Goal: Task Accomplishment & Management: Complete application form

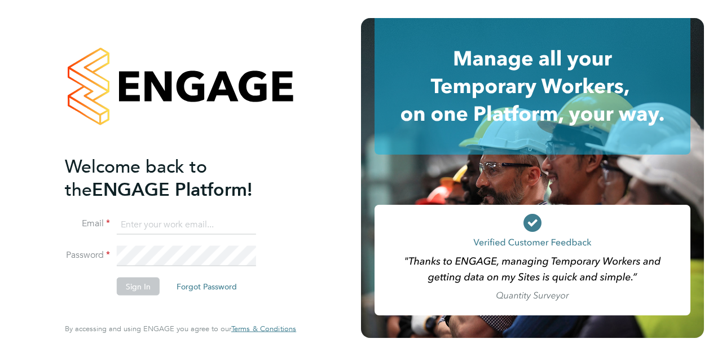
type input "[PERSON_NAME][EMAIL_ADDRESS][DOMAIN_NAME]"
click at [133, 284] on button "Sign In" at bounding box center [138, 286] width 43 height 18
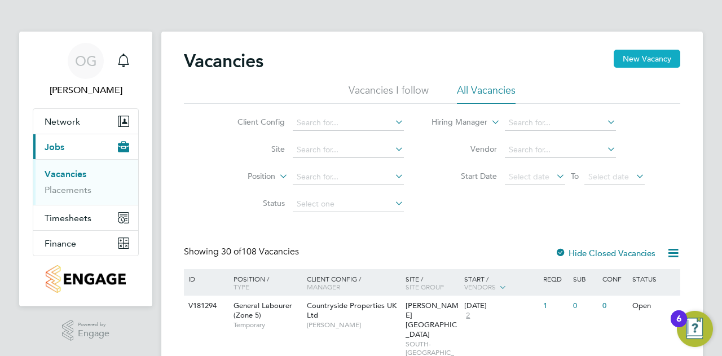
click at [660, 50] on button "New Vacancy" at bounding box center [647, 59] width 67 height 18
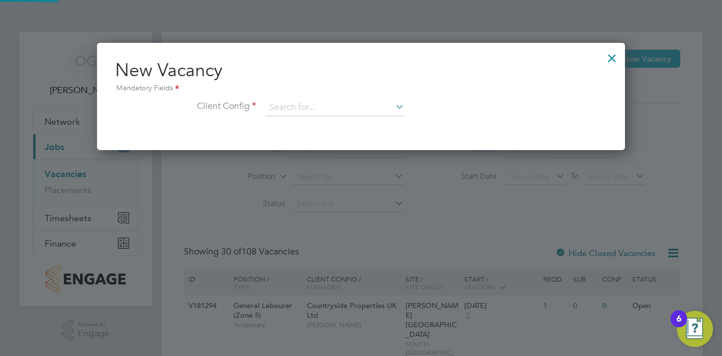
scroll to position [107, 528]
click at [298, 96] on div "New Vacancy Mandatory Fields Client Config" at bounding box center [361, 93] width 492 height 69
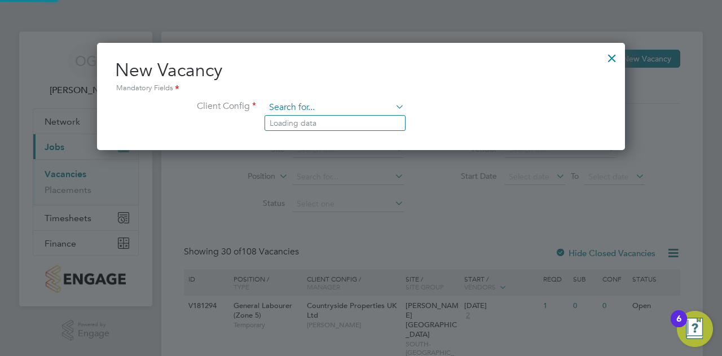
click at [299, 107] on input at bounding box center [334, 107] width 139 height 17
click at [408, 242] on li "Countryside Properties UK Ltd" at bounding box center [409, 245] width 289 height 15
type input "Countryside Properties UK Ltd"
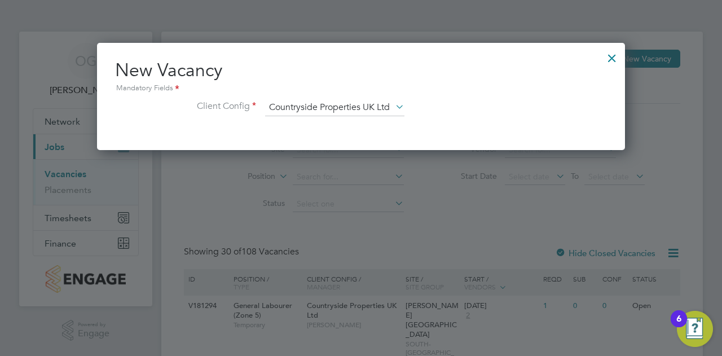
scroll to position [188, 528]
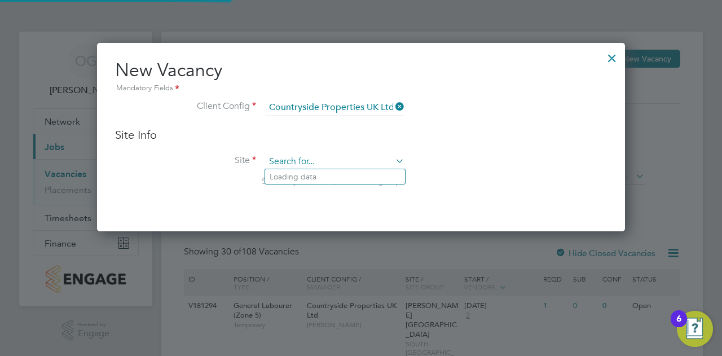
click at [323, 160] on input at bounding box center [334, 161] width 139 height 17
click at [543, 58] on div "New Vacancy Mandatory Fields Client Config Countryside Properties UK Ltd Site I…" at bounding box center [361, 137] width 528 height 188
click at [543, 59] on h2 "New Vacancy Mandatory Fields" at bounding box center [361, 77] width 492 height 36
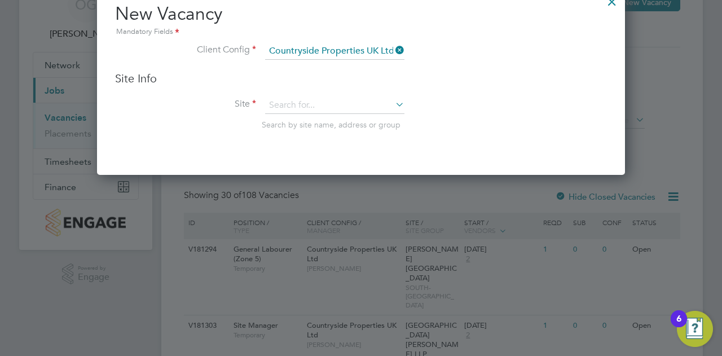
click at [543, 58] on li "Client Config Countryside Properties UK Ltd" at bounding box center [361, 57] width 492 height 28
click at [306, 105] on input at bounding box center [334, 105] width 139 height 17
click at [313, 124] on li "Northwi ck Park" at bounding box center [335, 120] width 140 height 15
type input "Northwick Park"
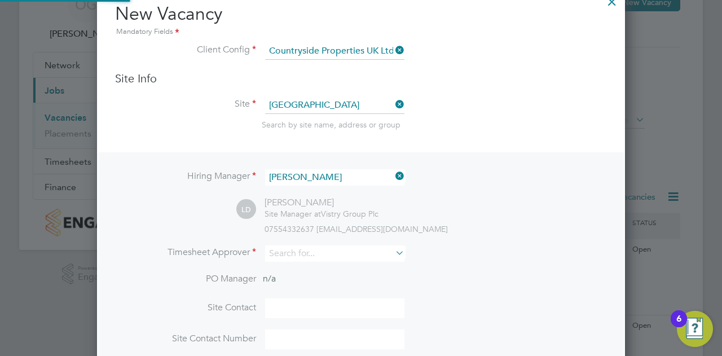
scroll to position [466, 528]
click at [291, 259] on input at bounding box center [334, 253] width 139 height 16
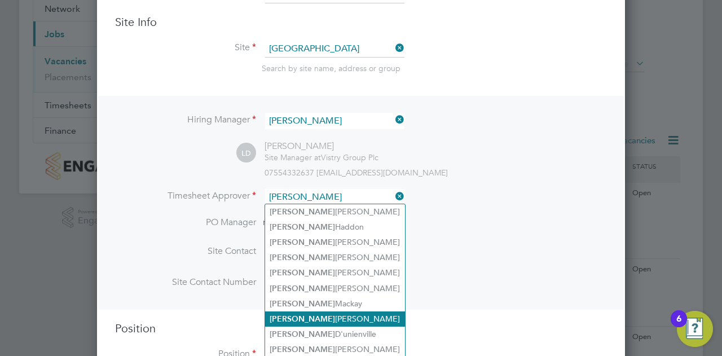
scroll to position [169, 0]
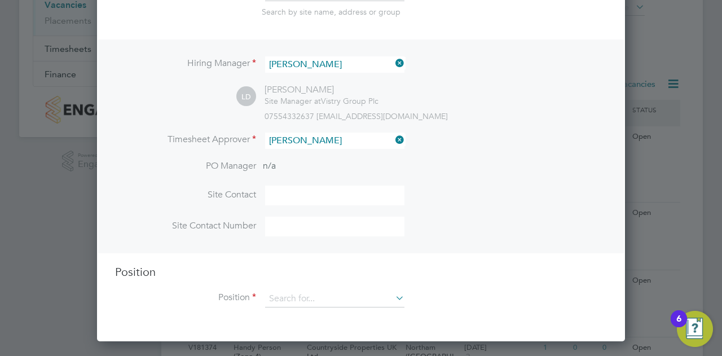
click at [320, 283] on li "Liam D'unienville" at bounding box center [335, 277] width 140 height 15
type input "Liam D'unienville"
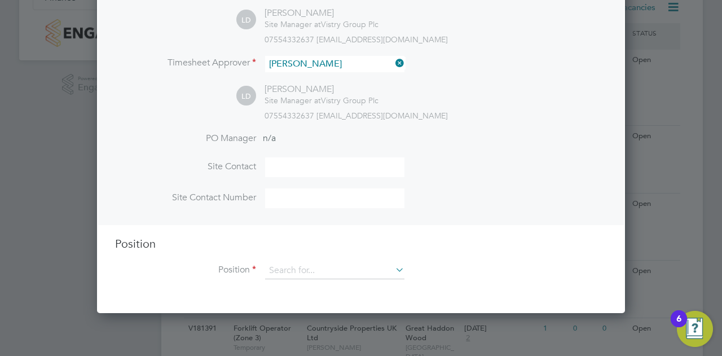
scroll to position [338, 0]
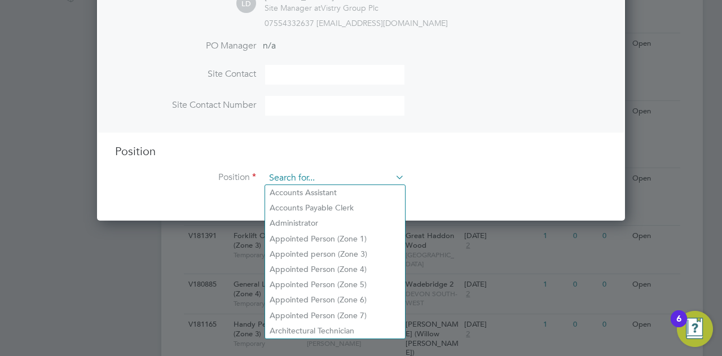
click at [305, 177] on input at bounding box center [334, 178] width 139 height 17
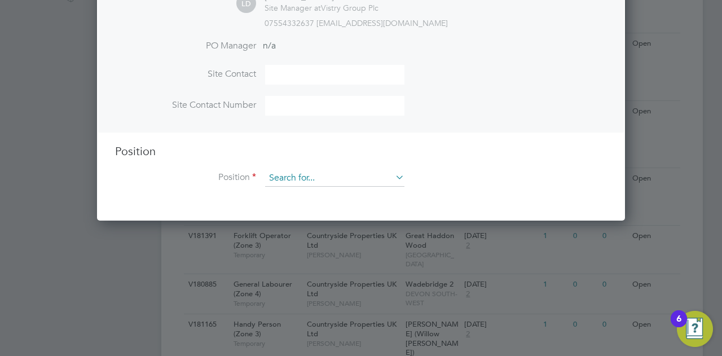
click at [320, 174] on input at bounding box center [334, 178] width 139 height 17
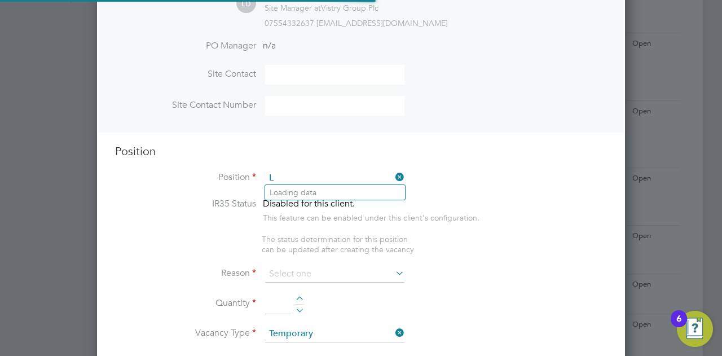
scroll to position [1613, 528]
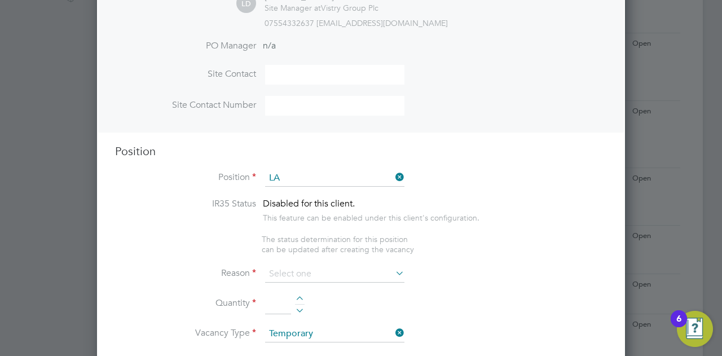
click at [315, 226] on li "General La bourer (Zone 2)" at bounding box center [335, 222] width 140 height 15
type input "General Labourer (Zone 2)"
type textarea "- General labouring duties - Supporting the trades on site - Moving materials a…"
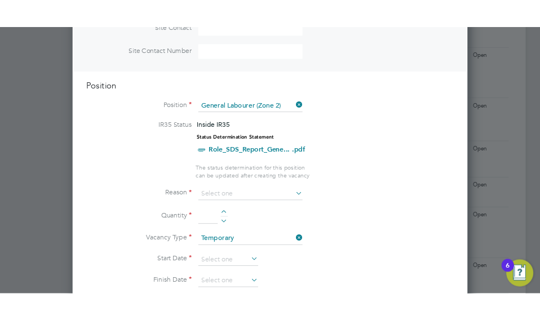
scroll to position [451, 0]
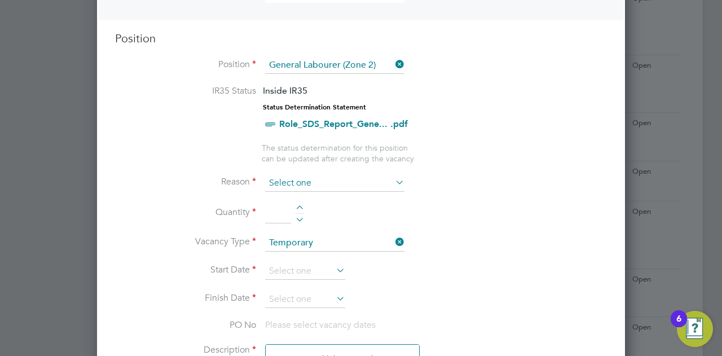
click at [319, 183] on input at bounding box center [334, 183] width 139 height 17
click at [314, 286] on li "Vacant Role" at bounding box center [335, 285] width 140 height 15
type input "Vacant Role"
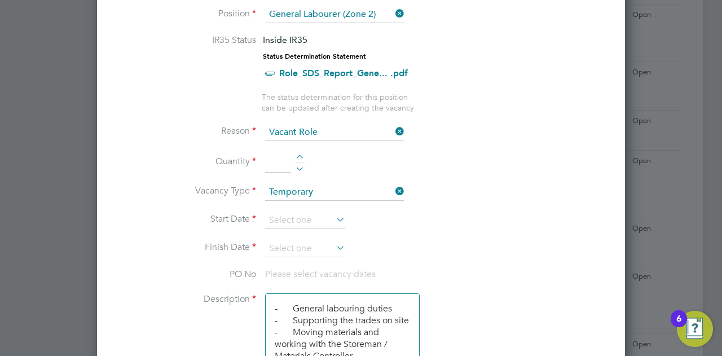
scroll to position [564, 0]
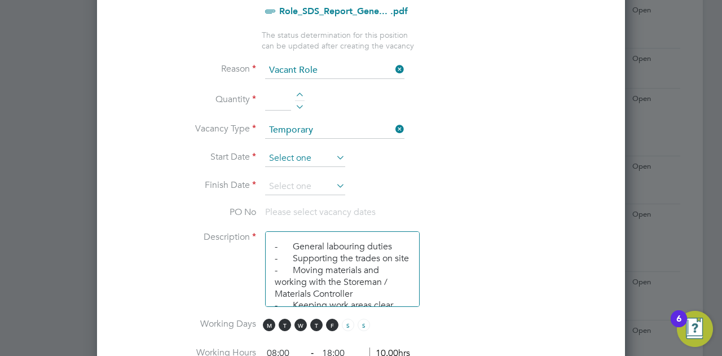
click at [298, 157] on input at bounding box center [305, 158] width 80 height 17
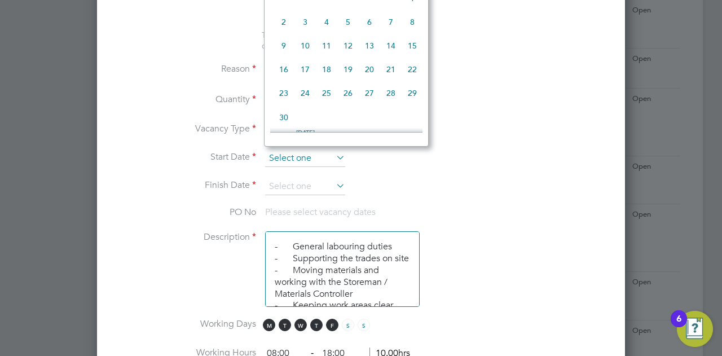
scroll to position [435, 0]
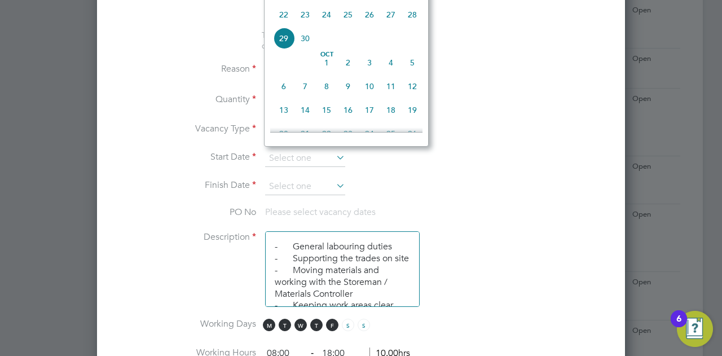
click at [284, 39] on span "29" at bounding box center [283, 38] width 21 height 21
type input "29 Sep 2025"
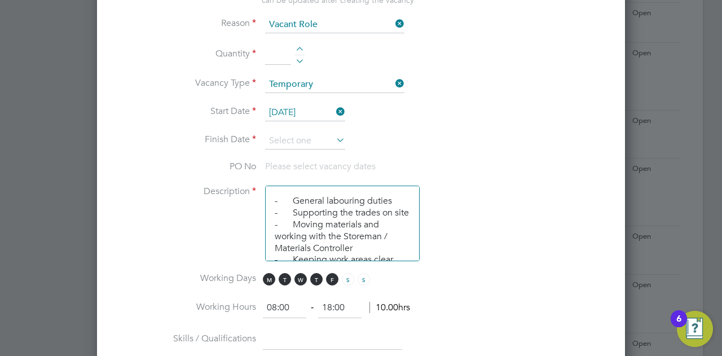
scroll to position [621, 0]
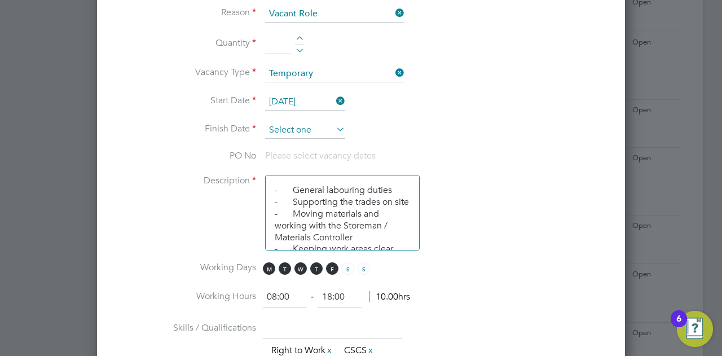
click at [280, 130] on input at bounding box center [305, 130] width 80 height 17
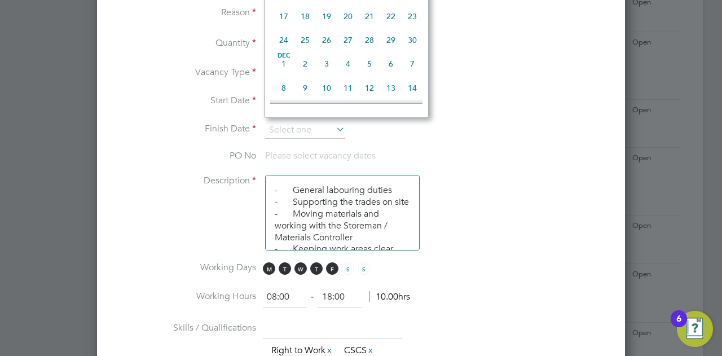
scroll to position [661, 0]
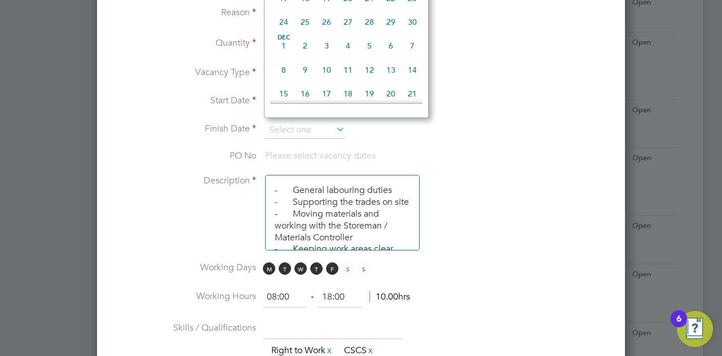
click at [407, 33] on span "30" at bounding box center [412, 21] width 21 height 21
type input "30 Nov 2025"
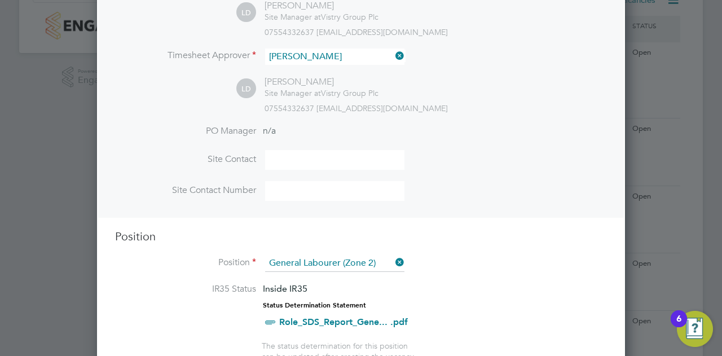
scroll to position [535, 0]
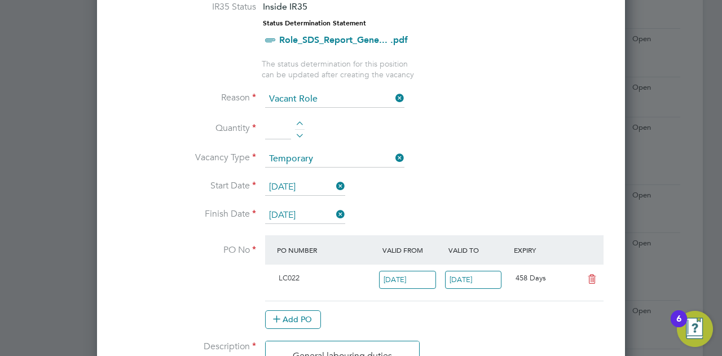
click at [279, 126] on input at bounding box center [278, 129] width 26 height 20
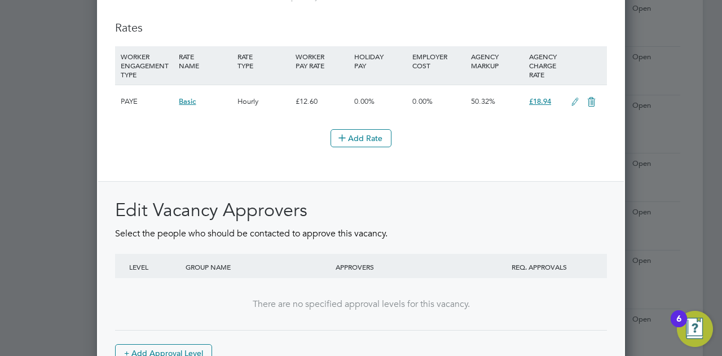
scroll to position [1382, 0]
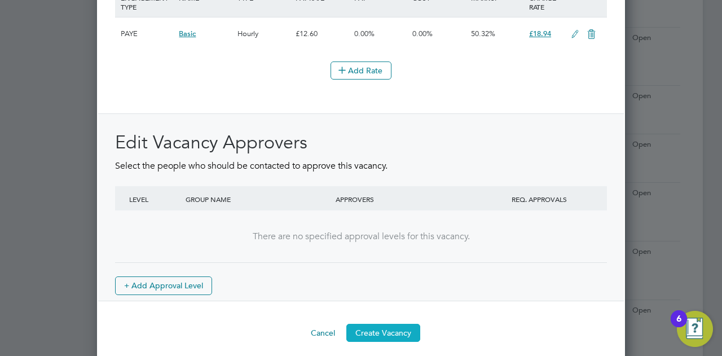
type input "1"
click at [379, 324] on button "Create Vacancy" at bounding box center [383, 333] width 74 height 18
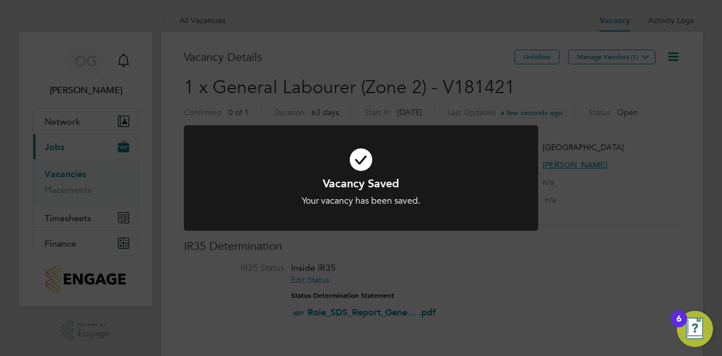
click at [630, 56] on div "Vacancy Saved Your vacancy has been saved. Cancel Okay" at bounding box center [361, 178] width 722 height 356
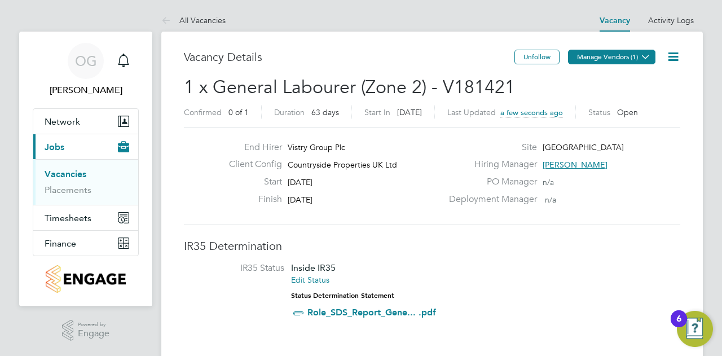
click at [645, 57] on icon at bounding box center [645, 56] width 8 height 8
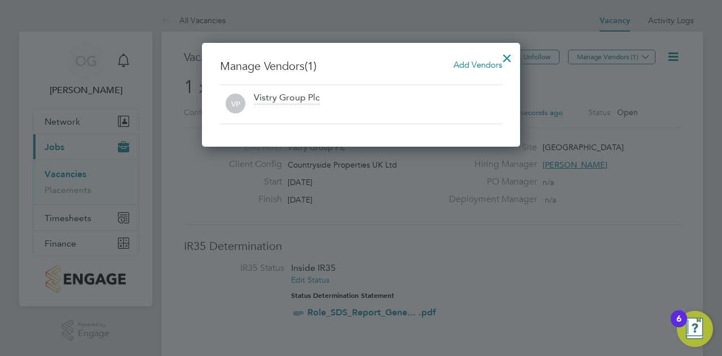
click at [491, 67] on span "Add Vendors" at bounding box center [478, 64] width 49 height 11
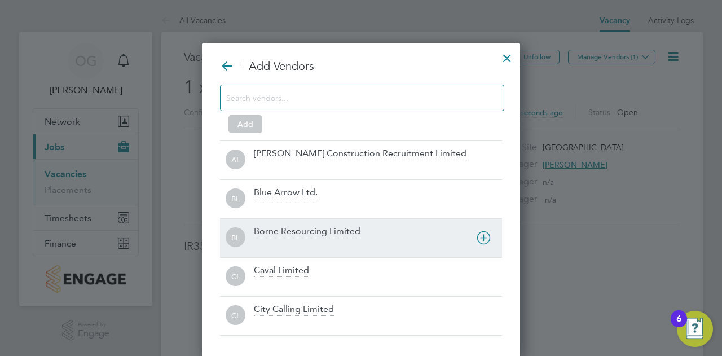
click at [288, 236] on div "Borne Resourcing Limited" at bounding box center [307, 232] width 107 height 12
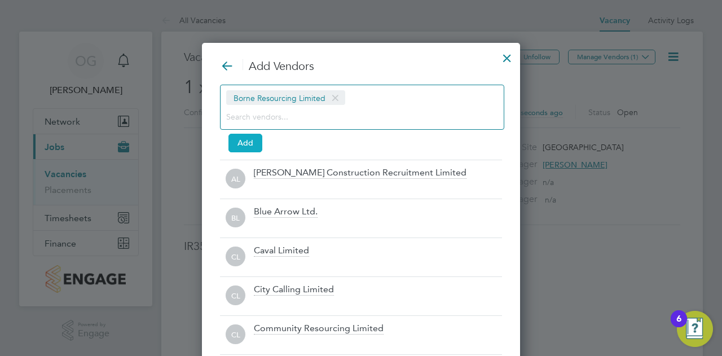
click at [253, 143] on button "Add" at bounding box center [245, 143] width 34 height 18
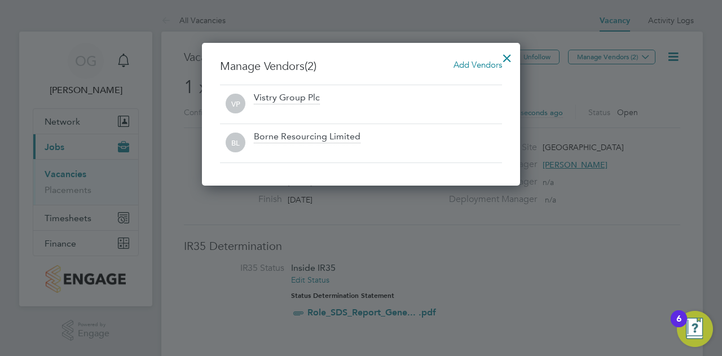
click at [510, 58] on div at bounding box center [507, 55] width 20 height 20
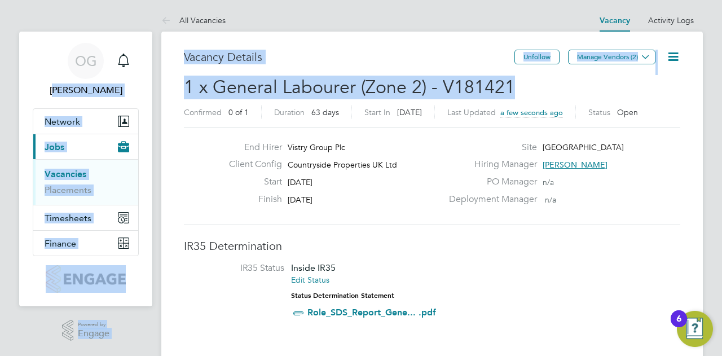
drag, startPoint x: 514, startPoint y: 86, endPoint x: 51, endPoint y: 100, distance: 463.9
click at [589, 69] on div "Unfollow Manage Vendors (2)" at bounding box center [597, 63] width 166 height 26
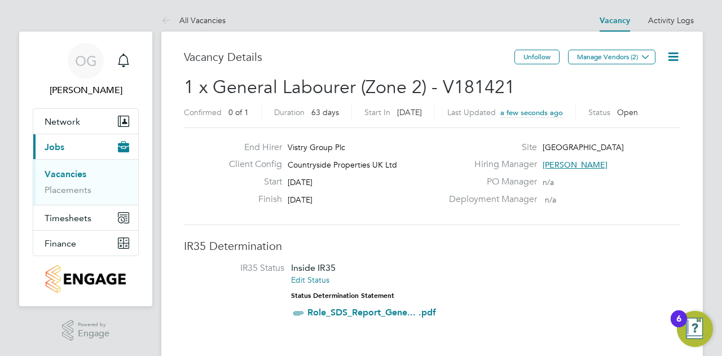
click at [522, 101] on h2 "1 x General Labourer (Zone 2) - V181421 Confirmed 0 of 1 Duration 63 days Start…" at bounding box center [432, 99] width 496 height 47
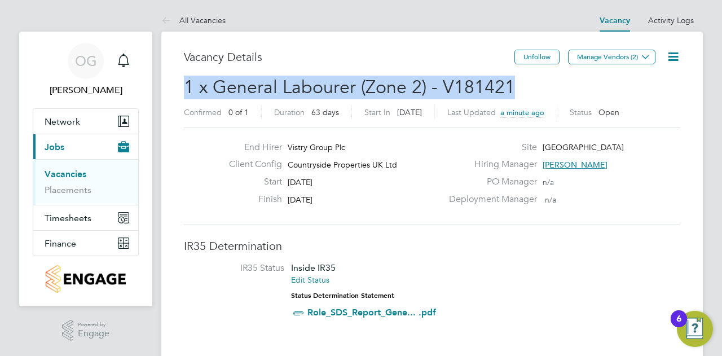
drag, startPoint x: 511, startPoint y: 87, endPoint x: 157, endPoint y: 91, distance: 353.7
copy span "1 x General Labourer (Zone 2) - V181421"
